Goal: Information Seeking & Learning: Find contact information

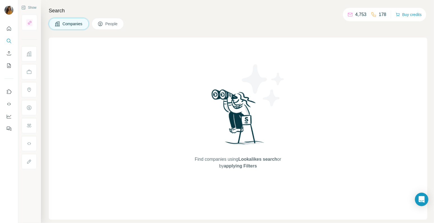
click at [108, 25] on span "People" at bounding box center [111, 24] width 13 height 6
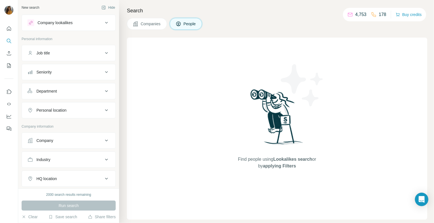
click at [63, 71] on div "Seniority" at bounding box center [65, 72] width 76 height 6
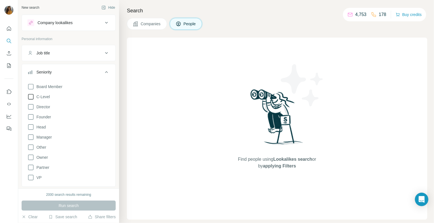
click at [47, 98] on span "C-Level" at bounding box center [42, 97] width 16 height 6
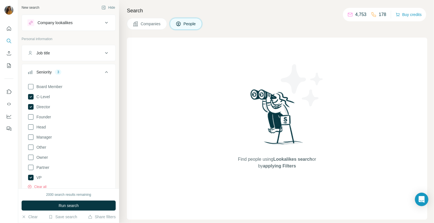
drag, startPoint x: 69, startPoint y: 204, endPoint x: 67, endPoint y: 201, distance: 3.4
click at [69, 203] on span "Run search" at bounding box center [68, 205] width 20 height 6
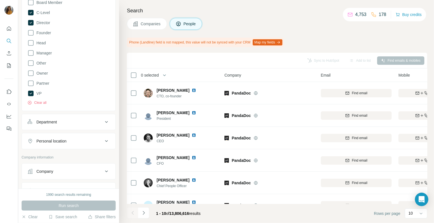
scroll to position [93, 0]
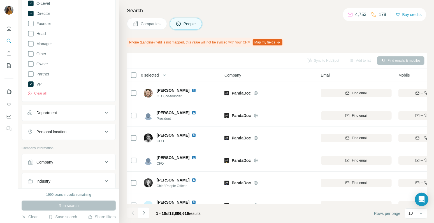
click at [65, 132] on div "Personal location" at bounding box center [51, 132] width 30 height 6
click at [59, 144] on input "text" at bounding box center [68, 146] width 82 height 10
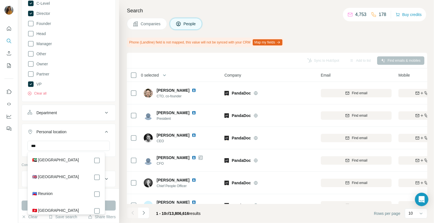
click at [63, 162] on label "🇦🇪 [GEOGRAPHIC_DATA]" at bounding box center [55, 160] width 47 height 7
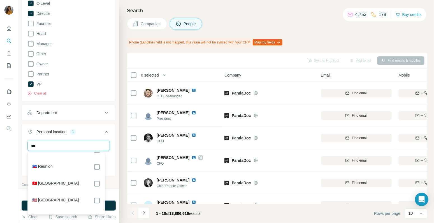
click at [56, 148] on input "***" at bounding box center [68, 146] width 82 height 10
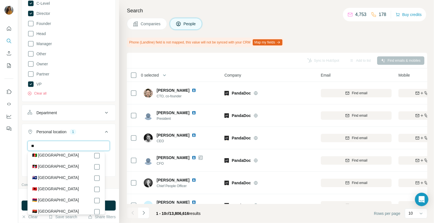
type input "*"
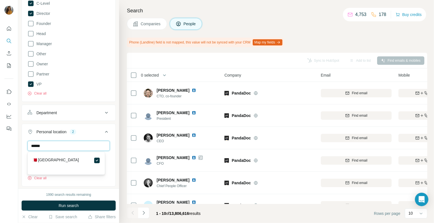
click at [64, 146] on input "******" at bounding box center [68, 146] width 82 height 10
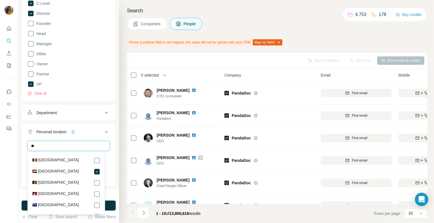
type input "*"
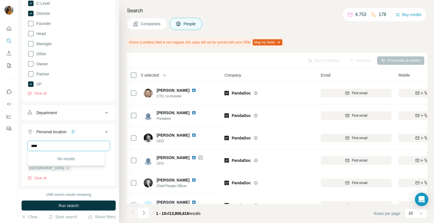
type input "****"
click at [64, 114] on div "Department" at bounding box center [65, 113] width 76 height 6
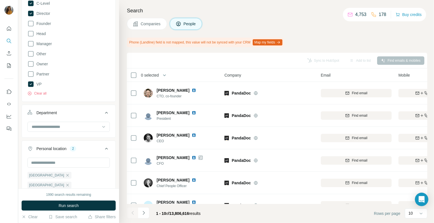
click at [65, 114] on div "Department" at bounding box center [65, 113] width 76 height 6
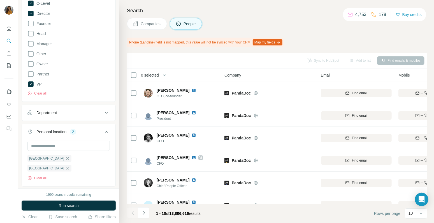
click at [65, 114] on div "Department" at bounding box center [65, 113] width 76 height 6
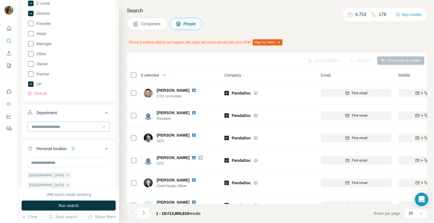
click at [60, 127] on input at bounding box center [65, 126] width 69 height 6
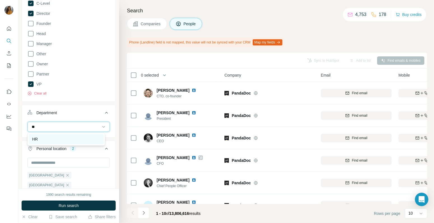
type input "**"
click at [55, 138] on div "HR" at bounding box center [66, 139] width 68 height 6
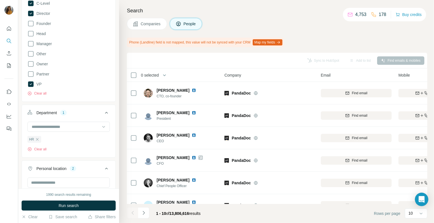
click at [20, 163] on div "New search Hide Company lookalikes Personal information Job title Seniority 3 B…" at bounding box center [68, 94] width 101 height 188
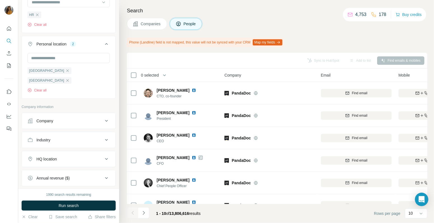
scroll to position [278, 0]
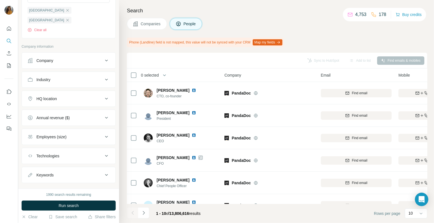
click at [83, 77] on div "Industry" at bounding box center [65, 80] width 76 height 6
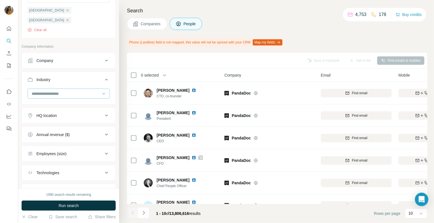
click at [83, 90] on input at bounding box center [65, 93] width 69 height 6
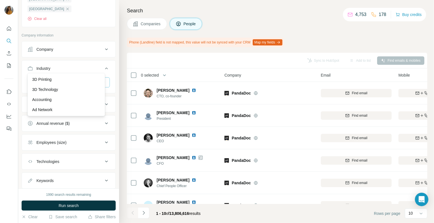
scroll to position [294, 0]
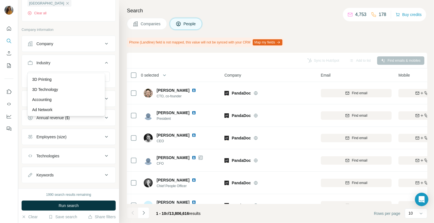
click at [83, 130] on button "Employees (size)" at bounding box center [68, 136] width 93 height 13
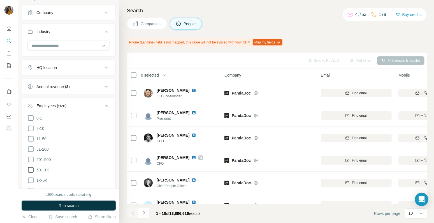
click at [41, 167] on span "501-1K" at bounding box center [41, 170] width 15 height 6
click at [70, 206] on span "Run search" at bounding box center [68, 205] width 20 height 6
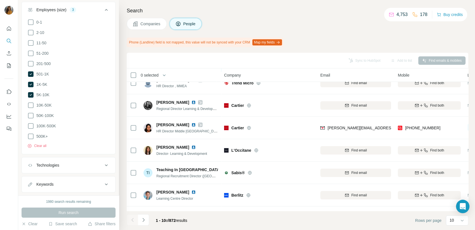
scroll to position [93, 0]
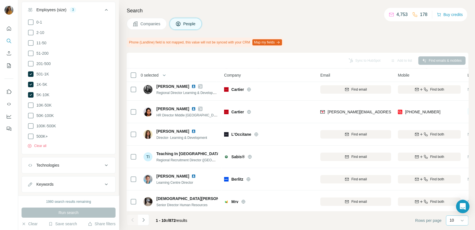
click at [433, 222] on div "10" at bounding box center [457, 220] width 14 height 6
click at [433, 175] on div "60" at bounding box center [457, 177] width 13 height 6
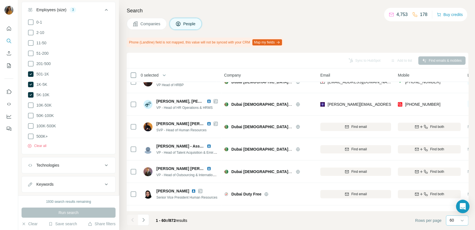
scroll to position [342, 0]
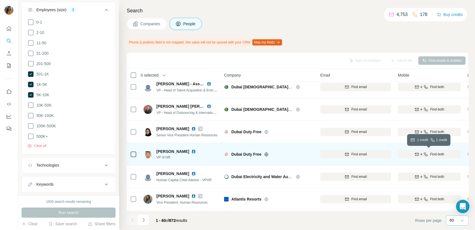
click at [433, 153] on span "Find both" at bounding box center [437, 153] width 14 height 5
click at [191, 151] on img at bounding box center [193, 151] width 4 height 4
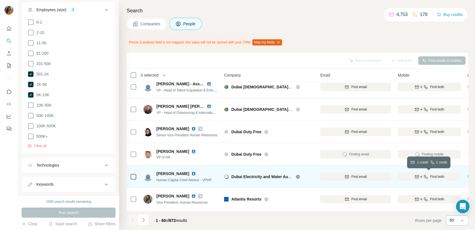
click at [433, 176] on span "Find both" at bounding box center [437, 176] width 14 height 5
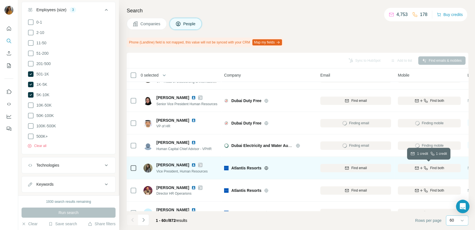
click at [430, 167] on span "Find both" at bounding box center [437, 167] width 14 height 5
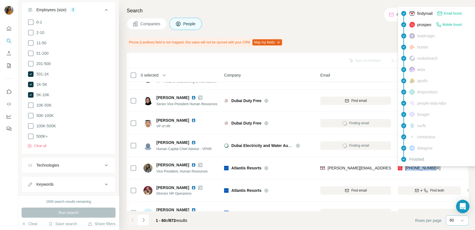
drag, startPoint x: 436, startPoint y: 167, endPoint x: 406, endPoint y: 168, distance: 30.0
click at [406, 168] on div "[PHONE_NUMBER]" at bounding box center [429, 167] width 63 height 15
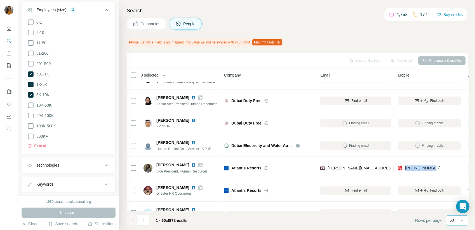
copy span "[PHONE_NUMBER]"
click at [433, 122] on div "3868522511" at bounding box center [429, 122] width 63 height 15
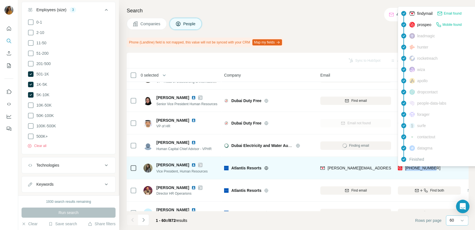
drag, startPoint x: 436, startPoint y: 165, endPoint x: 404, endPoint y: 169, distance: 32.1
click at [404, 169] on div "[PHONE_NUMBER]" at bounding box center [429, 167] width 63 height 15
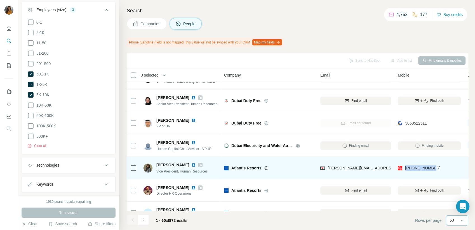
copy span "[PHONE_NUMBER]"
click at [313, 169] on div "Atlantis Resorts" at bounding box center [272, 168] width 82 height 6
click at [191, 165] on img at bounding box center [193, 164] width 4 height 4
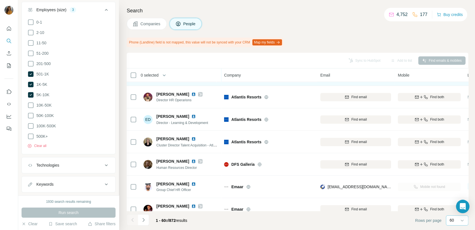
scroll to position [497, 0]
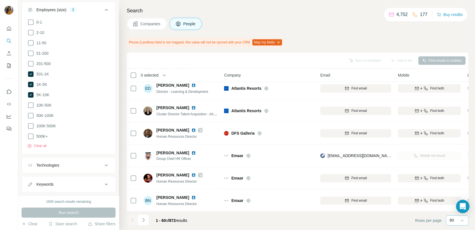
click at [424, 133] on icon "button" at bounding box center [426, 133] width 4 height 4
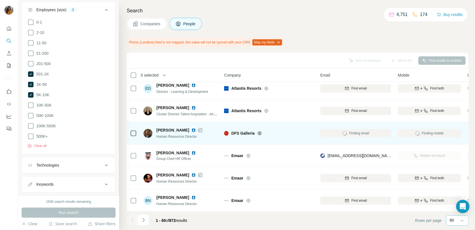
click at [193, 129] on img at bounding box center [193, 130] width 4 height 4
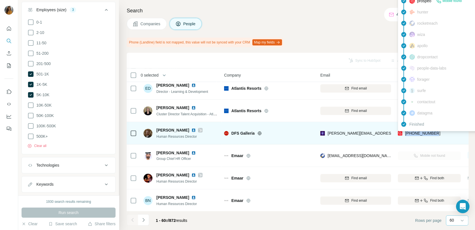
drag, startPoint x: 445, startPoint y: 133, endPoint x: 406, endPoint y: 135, distance: 39.8
click at [406, 135] on div "[PHONE_NUMBER]" at bounding box center [429, 132] width 63 height 15
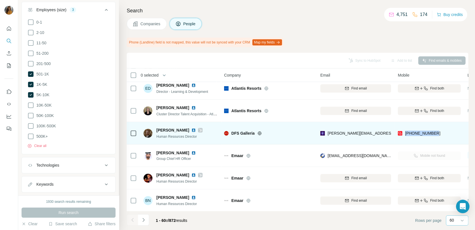
copy span "[PHONE_NUMBER]"
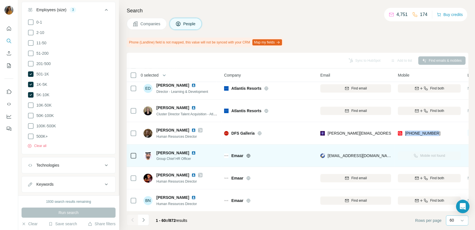
scroll to position [528, 0]
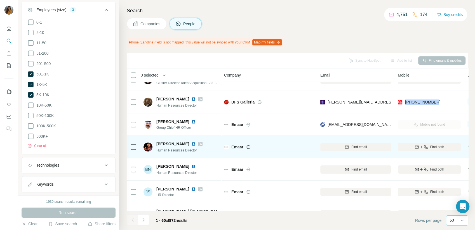
click at [191, 143] on img at bounding box center [193, 143] width 4 height 4
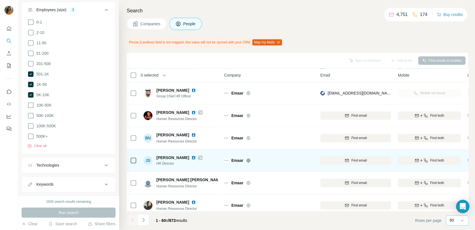
scroll to position [591, 0]
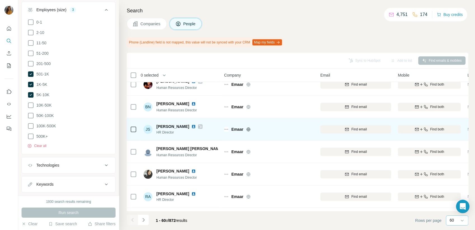
click at [191, 126] on img at bounding box center [193, 126] width 4 height 4
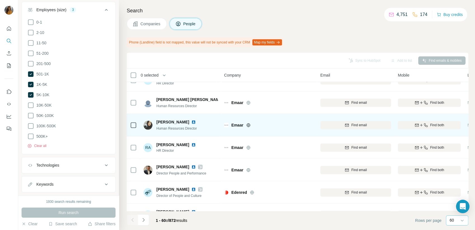
scroll to position [653, 0]
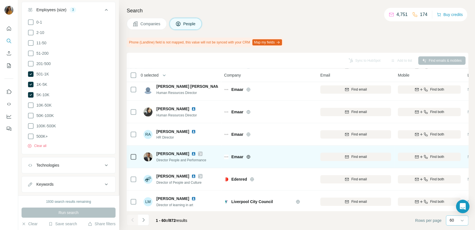
click at [191, 152] on img at bounding box center [193, 153] width 4 height 4
click at [433, 157] on span "Find both" at bounding box center [437, 156] width 14 height 5
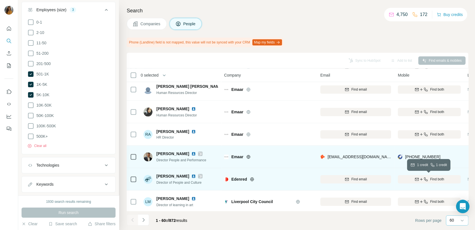
click at [425, 178] on icon "button" at bounding box center [426, 179] width 4 height 4
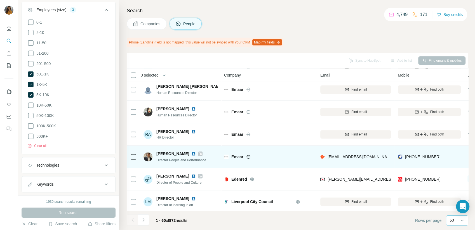
click at [433, 157] on div "[PHONE_NUMBER]" at bounding box center [429, 156] width 63 height 15
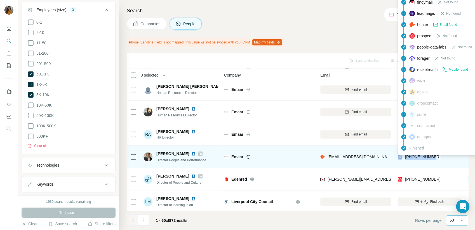
drag, startPoint x: 437, startPoint y: 157, endPoint x: 403, endPoint y: 159, distance: 33.6
click at [403, 159] on div "[PHONE_NUMBER]" at bounding box center [429, 156] width 63 height 15
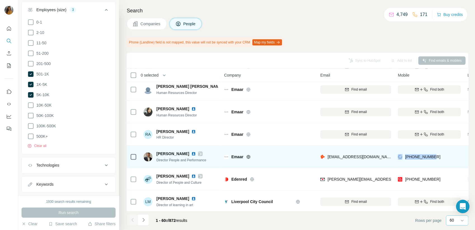
drag, startPoint x: 403, startPoint y: 159, endPoint x: 437, endPoint y: 156, distance: 33.7
click at [433, 162] on div "[PHONE_NUMBER]" at bounding box center [429, 156] width 63 height 15
click at [433, 157] on div "[PHONE_NUMBER]" at bounding box center [429, 156] width 63 height 15
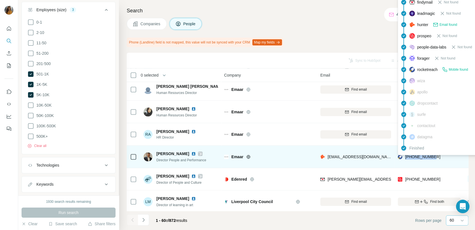
drag, startPoint x: 441, startPoint y: 157, endPoint x: 405, endPoint y: 160, distance: 35.3
click at [405, 160] on div "[PHONE_NUMBER]" at bounding box center [429, 156] width 63 height 15
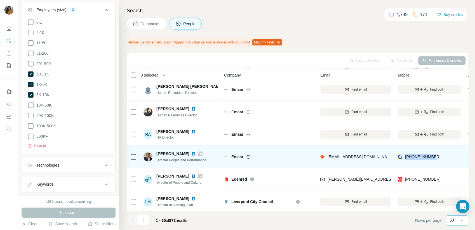
copy span "[PHONE_NUMBER]"
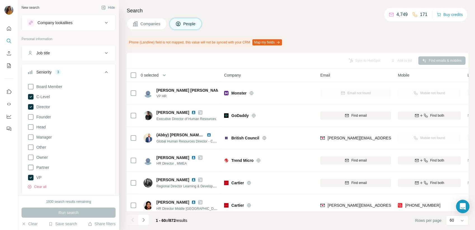
scroll to position [653, 0]
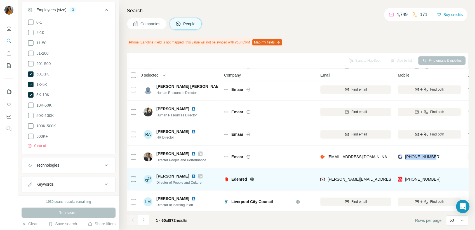
drag, startPoint x: 421, startPoint y: 182, endPoint x: 453, endPoint y: 176, distance: 32.3
click at [421, 182] on div "[PHONE_NUMBER]" at bounding box center [429, 178] width 63 height 15
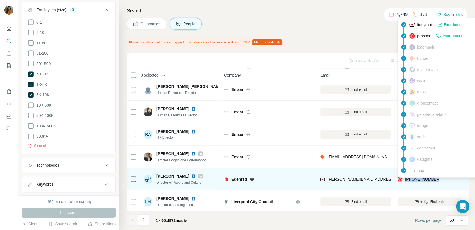
drag, startPoint x: 449, startPoint y: 179, endPoint x: 406, endPoint y: 178, distance: 43.4
click at [406, 178] on div "[PHONE_NUMBER]" at bounding box center [429, 178] width 63 height 15
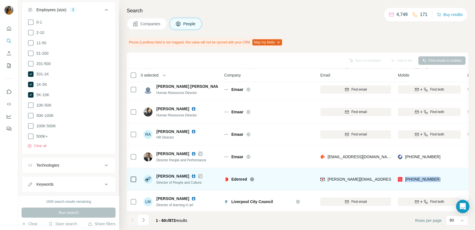
copy span "[PHONE_NUMBER]"
click at [310, 183] on div "Edenred" at bounding box center [269, 178] width 90 height 15
click at [191, 175] on img at bounding box center [193, 176] width 4 height 4
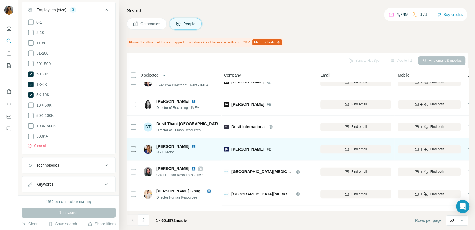
scroll to position [871, 0]
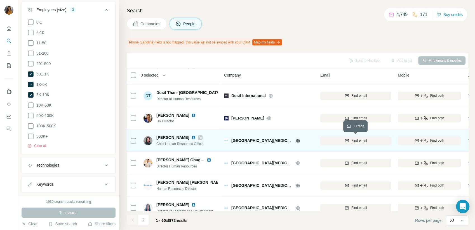
click at [428, 138] on div "Find both" at bounding box center [429, 140] width 63 height 5
click at [191, 138] on img at bounding box center [193, 137] width 4 height 4
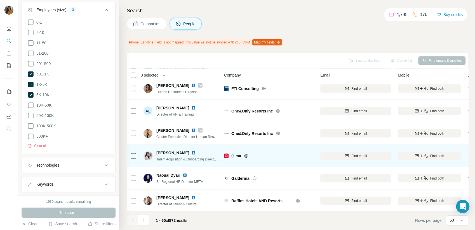
scroll to position [1088, 0]
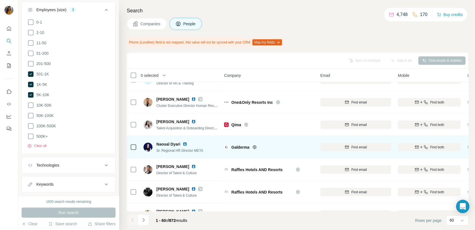
click at [184, 141] on img at bounding box center [185, 143] width 4 height 4
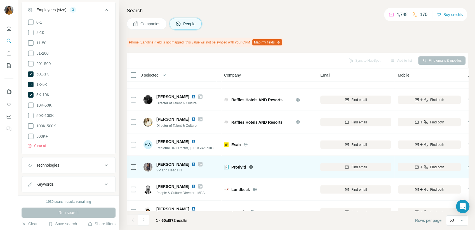
scroll to position [1182, 0]
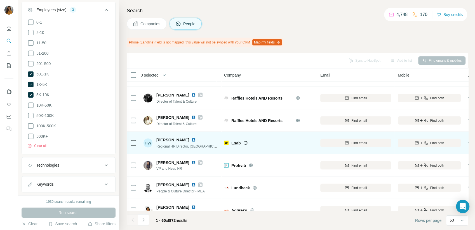
click at [191, 140] on img at bounding box center [193, 139] width 4 height 4
click at [436, 140] on span "Find both" at bounding box center [437, 142] width 14 height 5
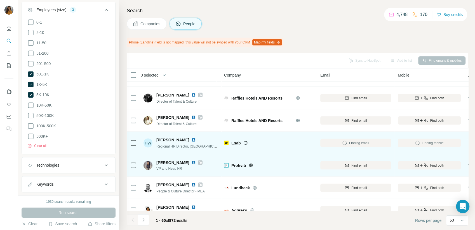
scroll to position [1213, 0]
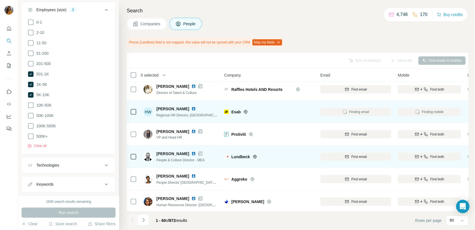
click at [423, 154] on div "Find both" at bounding box center [429, 156] width 63 height 5
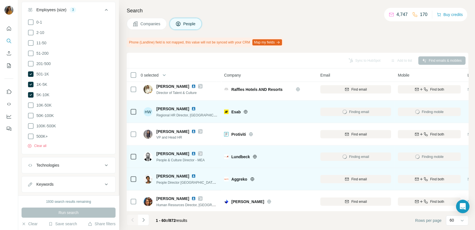
click at [438, 177] on span "Find both" at bounding box center [437, 178] width 14 height 5
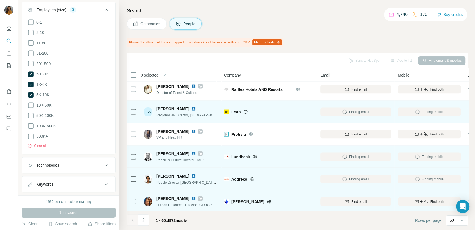
scroll to position [1218, 0]
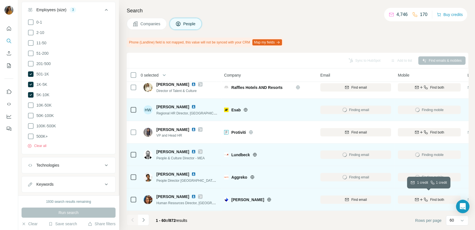
click at [432, 197] on span "Find both" at bounding box center [437, 199] width 14 height 5
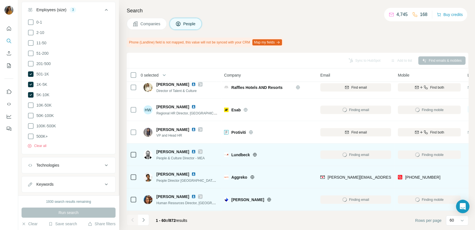
click at [193, 172] on img at bounding box center [193, 174] width 4 height 4
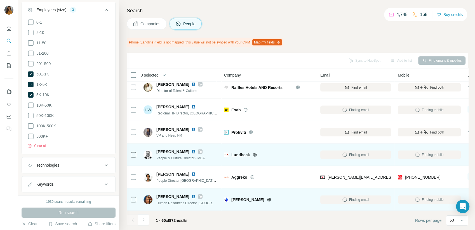
click at [406, 174] on div "+351967498307" at bounding box center [429, 176] width 63 height 15
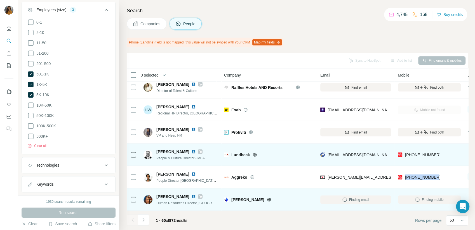
copy span "+351967498307"
click at [277, 169] on div "Aggreko" at bounding box center [269, 176] width 90 height 15
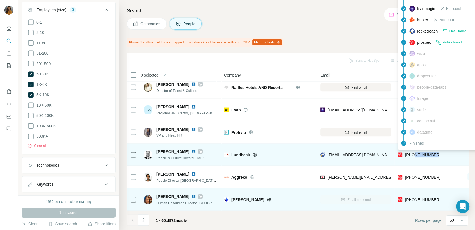
drag, startPoint x: 442, startPoint y: 150, endPoint x: 414, endPoint y: 153, distance: 27.9
click at [414, 153] on div "+971551395465" at bounding box center [429, 154] width 63 height 15
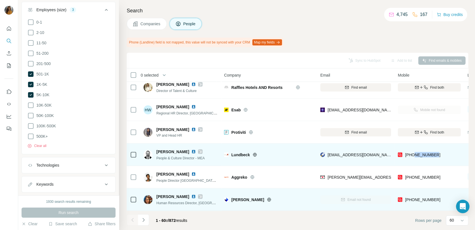
drag, startPoint x: 414, startPoint y: 153, endPoint x: 438, endPoint y: 154, distance: 24.1
click at [438, 154] on div "+971551395465" at bounding box center [429, 154] width 63 height 15
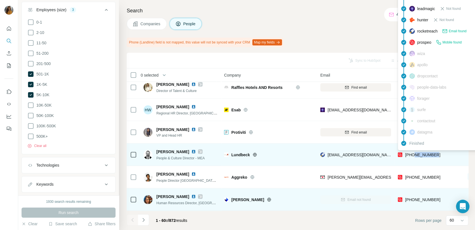
click at [430, 152] on span "+971551395465" at bounding box center [422, 154] width 35 height 4
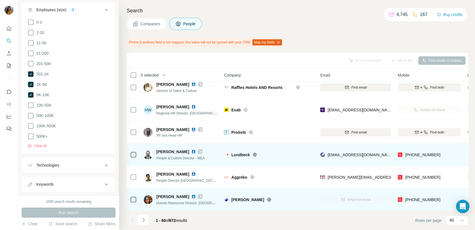
click at [439, 151] on div "+971551395465" at bounding box center [429, 154] width 63 height 15
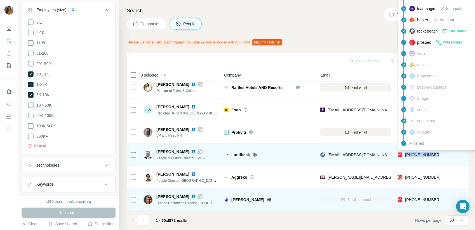
drag, startPoint x: 434, startPoint y: 151, endPoint x: 406, endPoint y: 154, distance: 28.4
click at [406, 154] on div "+971551395465" at bounding box center [419, 155] width 43 height 7
copy span "+971551395465"
click at [289, 156] on div "Lundbeck" at bounding box center [269, 154] width 90 height 15
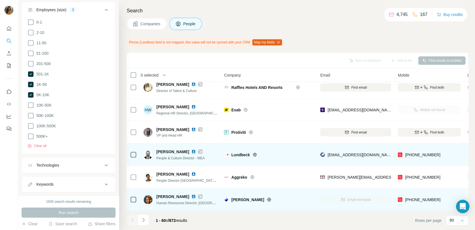
click at [192, 149] on img at bounding box center [193, 151] width 4 height 4
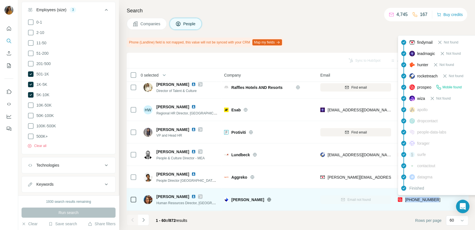
drag, startPoint x: 432, startPoint y: 196, endPoint x: 406, endPoint y: 199, distance: 26.2
click at [406, 199] on div "+971504122800" at bounding box center [429, 198] width 63 height 15
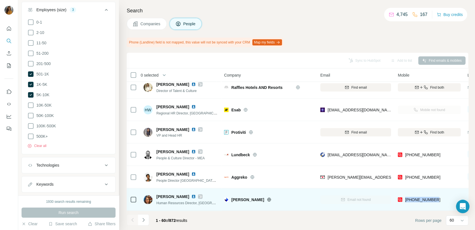
copy span "+971504122800"
drag, startPoint x: 320, startPoint y: 200, endPoint x: 229, endPoint y: 200, distance: 91.5
click at [320, 200] on td "Email not found" at bounding box center [356, 199] width 78 height 22
click at [191, 194] on img at bounding box center [193, 196] width 4 height 4
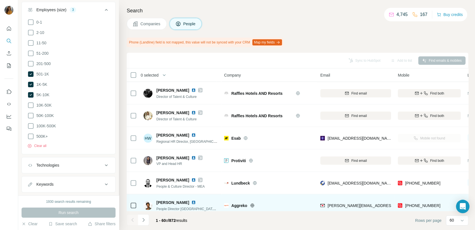
scroll to position [1155, 0]
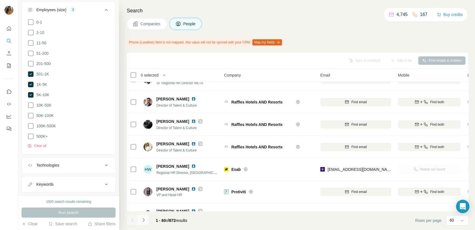
click at [142, 221] on icon "Navigate to next page" at bounding box center [144, 220] width 6 height 6
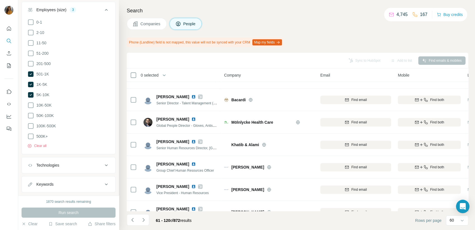
scroll to position [0, 0]
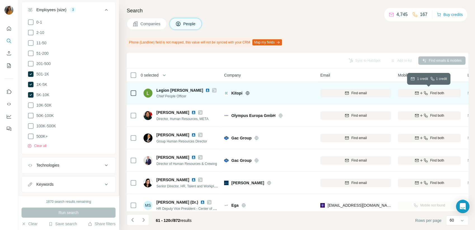
click at [418, 91] on icon "button" at bounding box center [417, 93] width 4 height 4
click at [205, 90] on img at bounding box center [207, 90] width 4 height 4
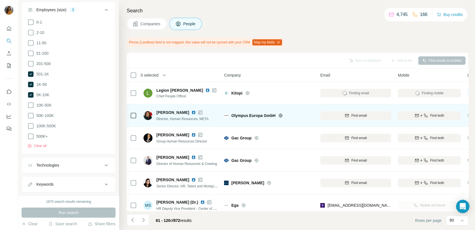
click at [191, 112] on img at bounding box center [193, 112] width 4 height 4
click at [426, 114] on icon "button" at bounding box center [426, 115] width 4 height 4
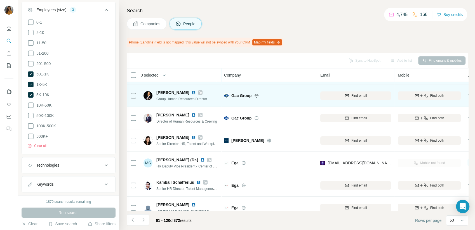
scroll to position [62, 0]
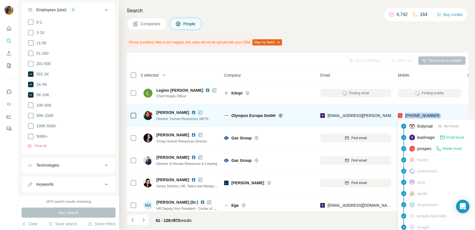
drag, startPoint x: 431, startPoint y: 115, endPoint x: 406, endPoint y: 118, distance: 25.6
click at [406, 118] on div "+971556023350" at bounding box center [429, 114] width 63 height 15
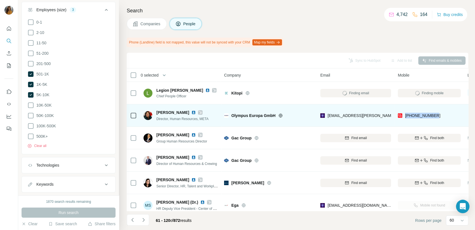
copy span "+971556023350"
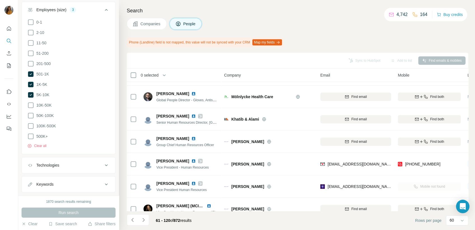
scroll to position [249, 0]
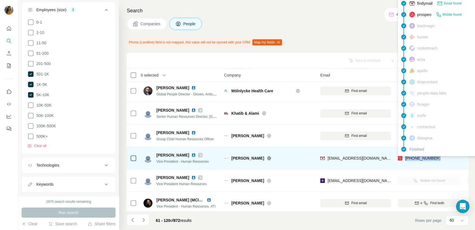
drag, startPoint x: 437, startPoint y: 158, endPoint x: 405, endPoint y: 158, distance: 31.9
click at [405, 158] on div "+971522503079" at bounding box center [429, 157] width 63 height 15
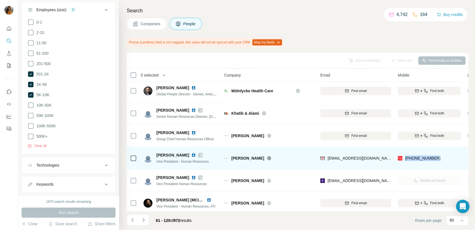
copy span "+971522503079"
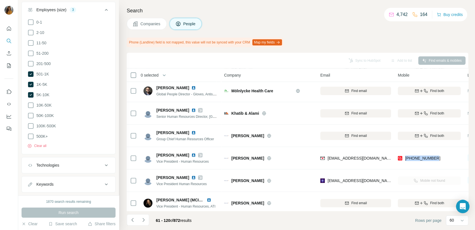
click at [191, 153] on img at bounding box center [193, 155] width 4 height 4
click at [191, 154] on img at bounding box center [193, 155] width 4 height 4
click at [165, 153] on span "Harmeet Rajpal" at bounding box center [172, 155] width 33 height 6
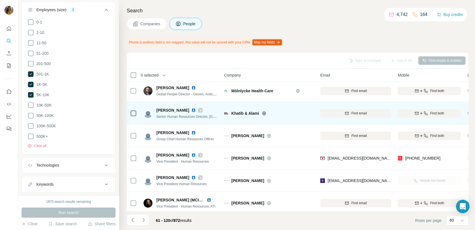
scroll to position [280, 0]
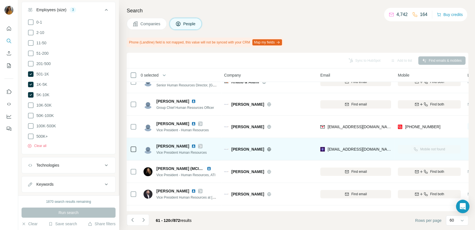
click at [191, 145] on img at bounding box center [193, 146] width 4 height 4
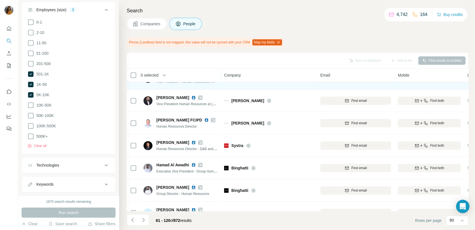
scroll to position [404, 0]
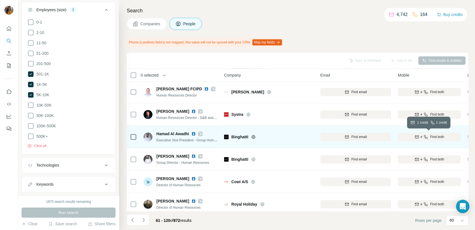
click at [434, 134] on span "Find both" at bounding box center [437, 136] width 14 height 5
click at [426, 158] on icon "button" at bounding box center [426, 159] width 4 height 4
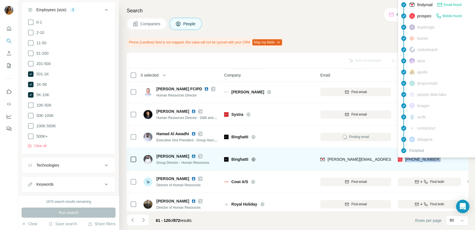
drag, startPoint x: 443, startPoint y: 158, endPoint x: 405, endPoint y: 159, distance: 37.8
click at [405, 159] on div "+971569029028" at bounding box center [429, 158] width 63 height 15
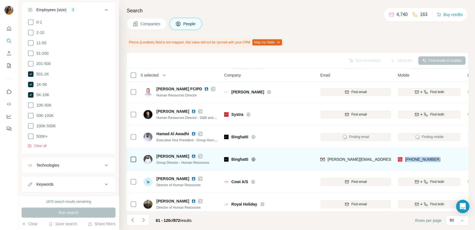
copy span "+971569029028"
click at [193, 155] on img at bounding box center [193, 156] width 4 height 4
